Goal: Navigation & Orientation: Find specific page/section

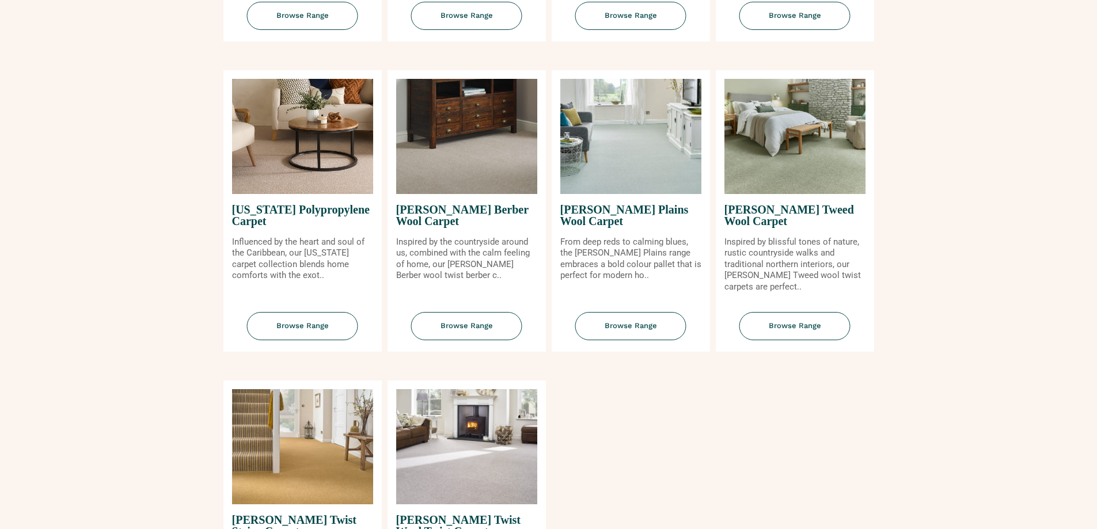
scroll to position [1045, 0]
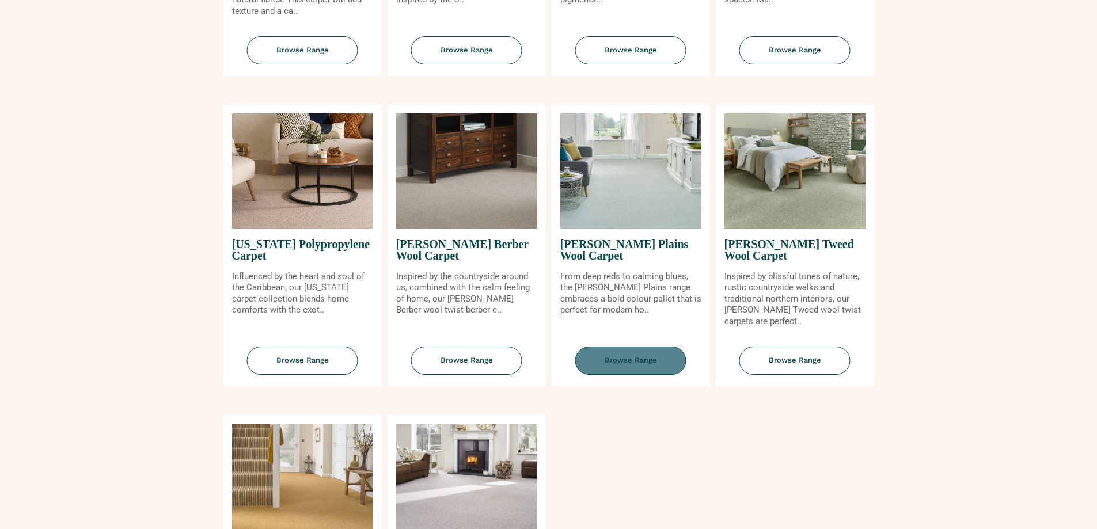
click at [647, 362] on span "Browse Range" at bounding box center [630, 361] width 111 height 28
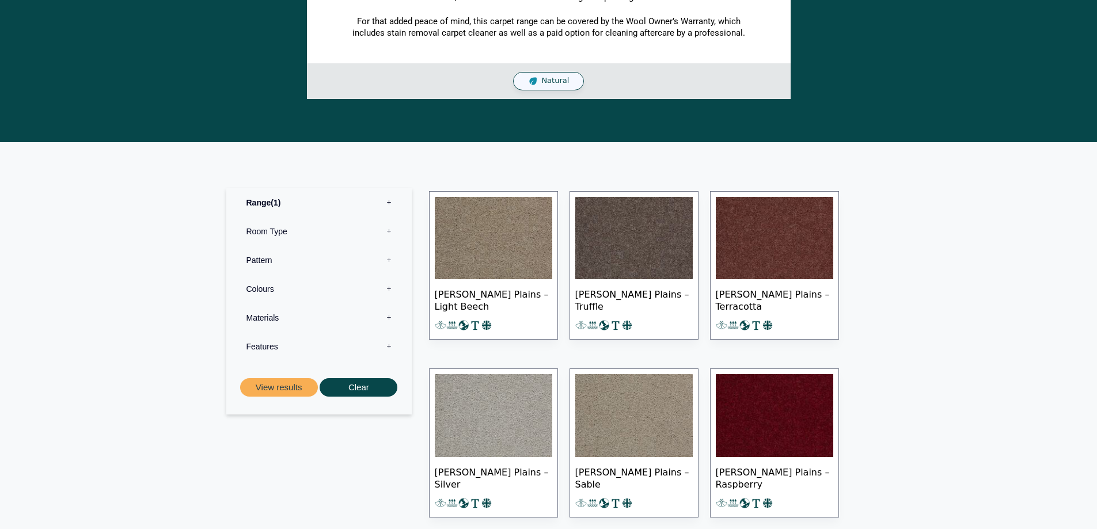
scroll to position [416, 0]
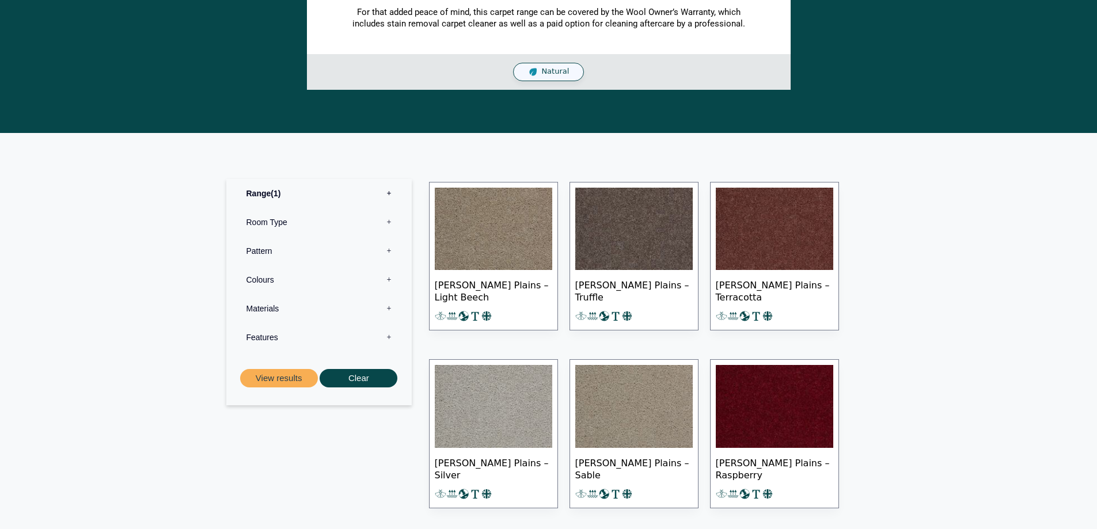
click at [624, 237] on img at bounding box center [633, 229] width 117 height 83
